Goal: Find specific page/section

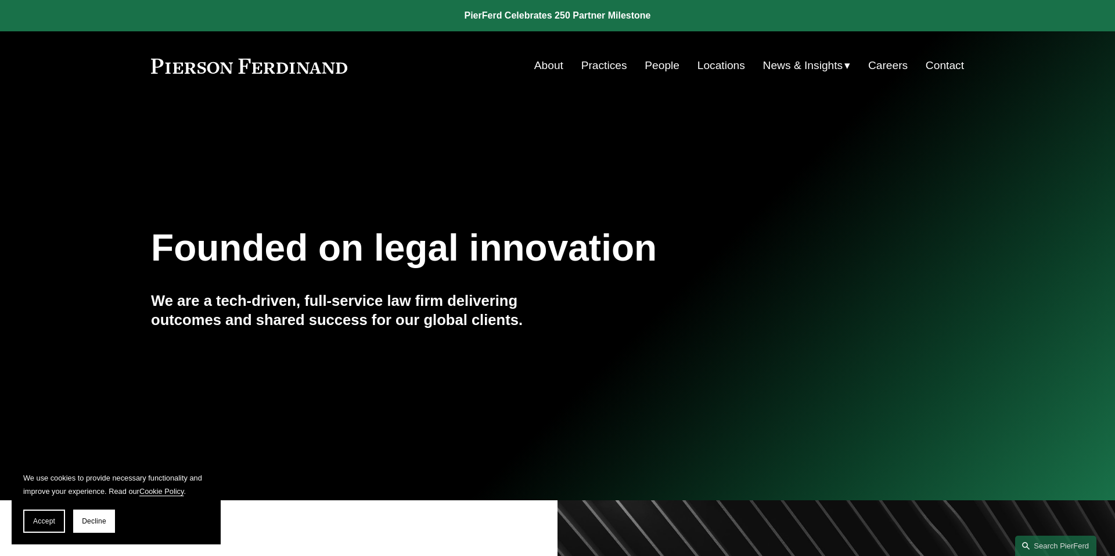
click at [710, 67] on link "Locations" at bounding box center [722, 66] width 48 height 22
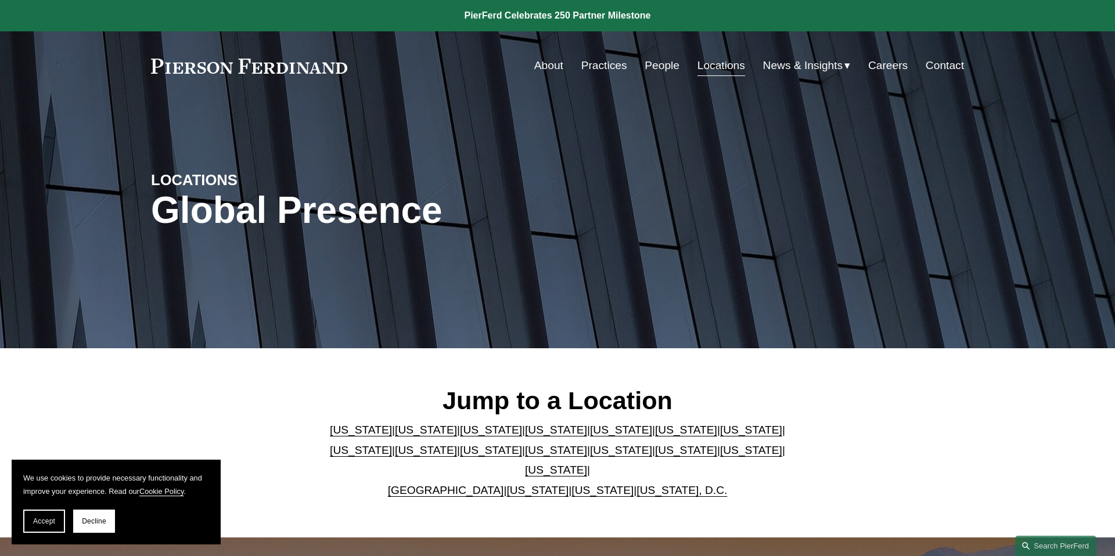
click at [464, 436] on link "[US_STATE]" at bounding box center [491, 430] width 62 height 12
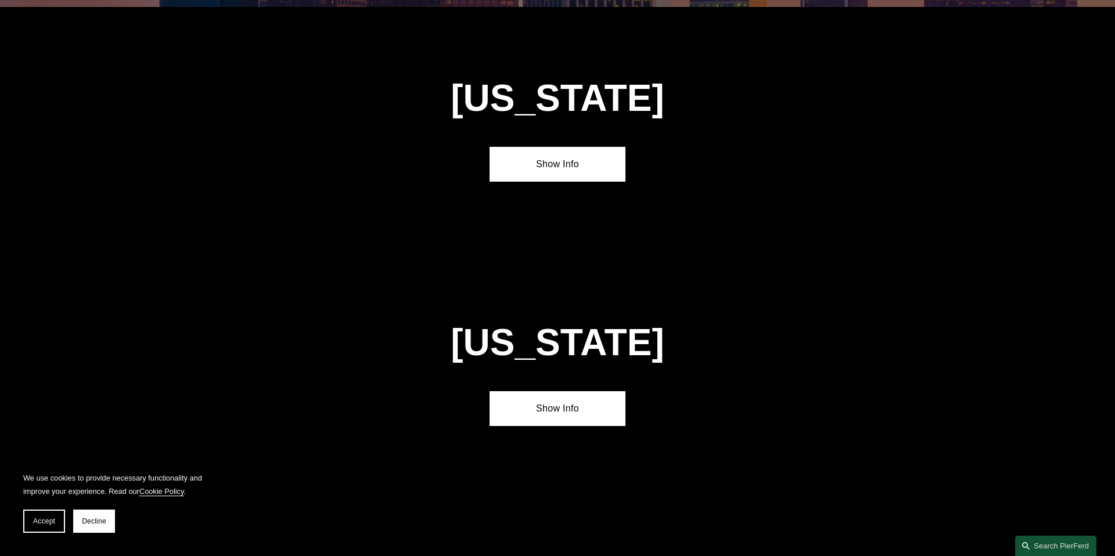
scroll to position [1022, 0]
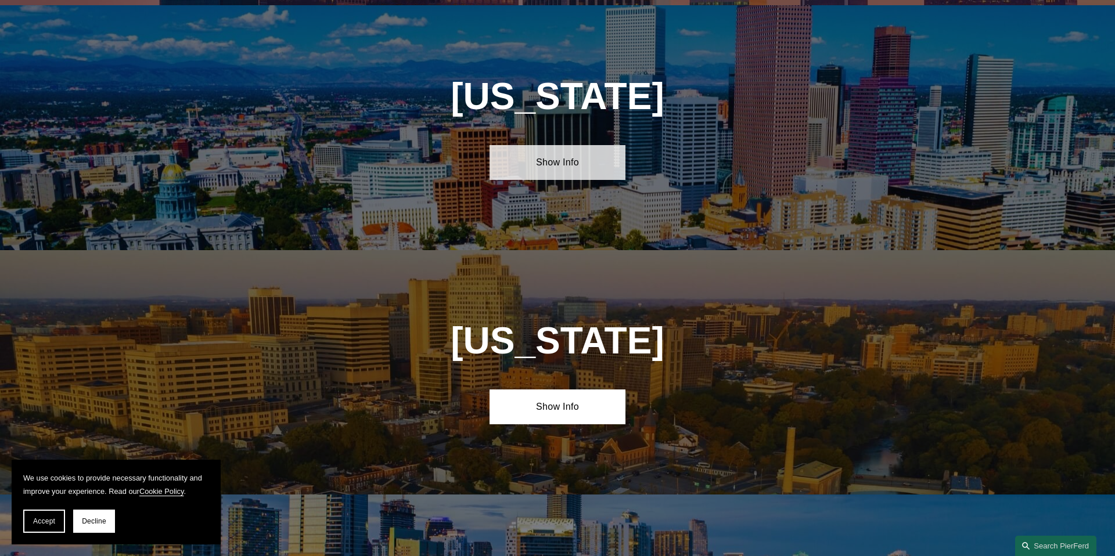
click at [562, 159] on link "Show Info" at bounding box center [557, 162] width 135 height 35
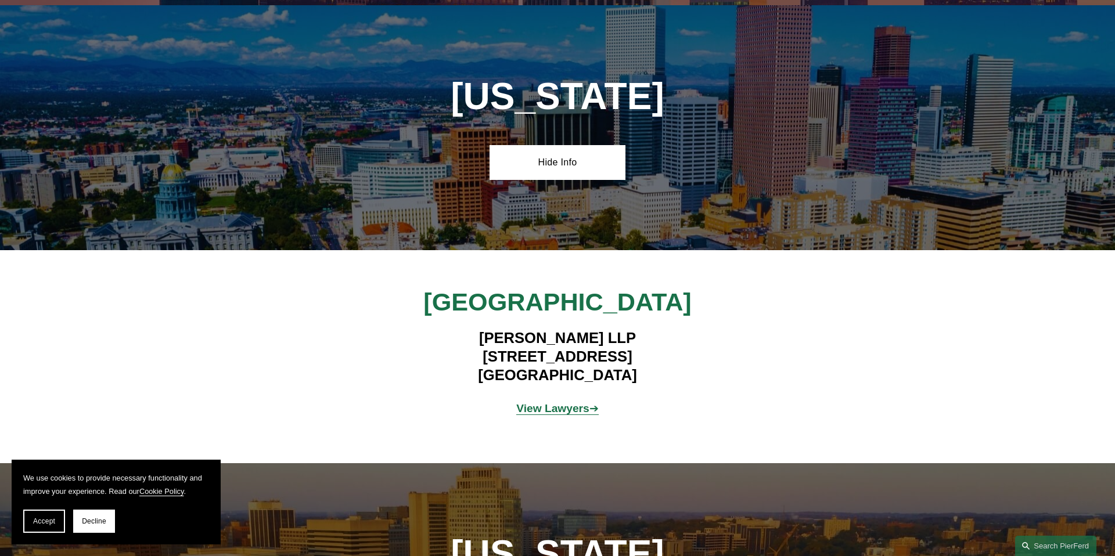
click at [566, 405] on strong "View Lawyers" at bounding box center [552, 409] width 73 height 12
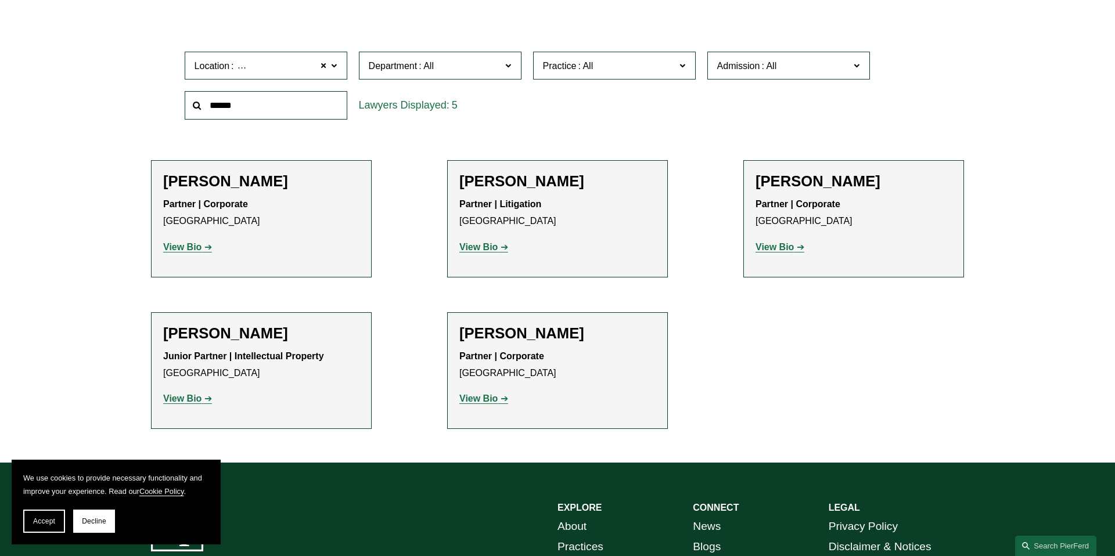
scroll to position [367, 0]
